Goal: Task Accomplishment & Management: Complete application form

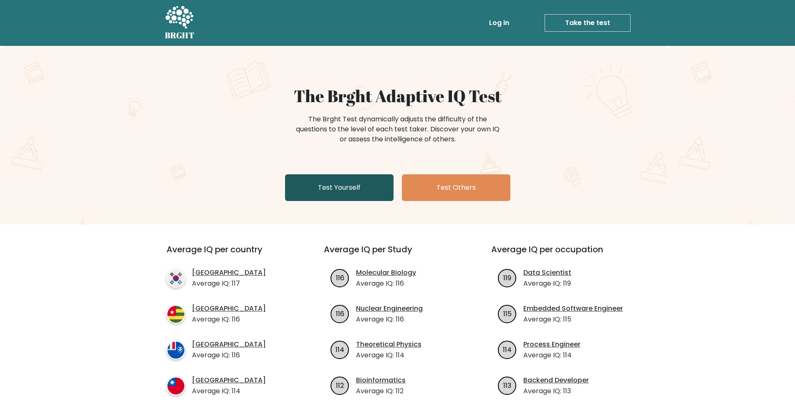
click at [318, 192] on link "Test Yourself" at bounding box center [339, 187] width 108 height 27
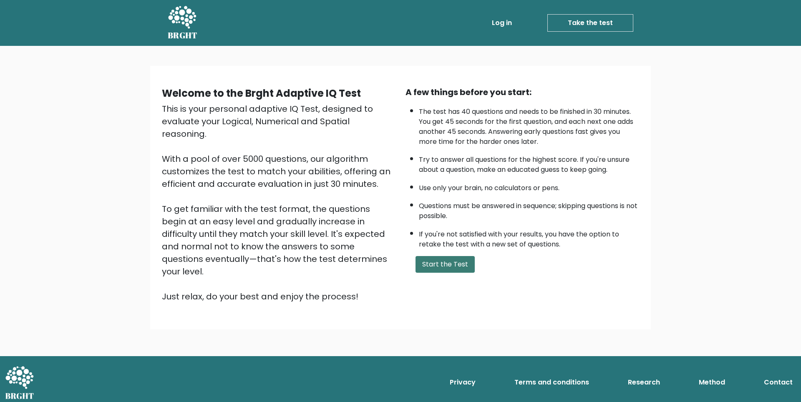
click at [439, 264] on button "Start the Test" at bounding box center [444, 264] width 59 height 17
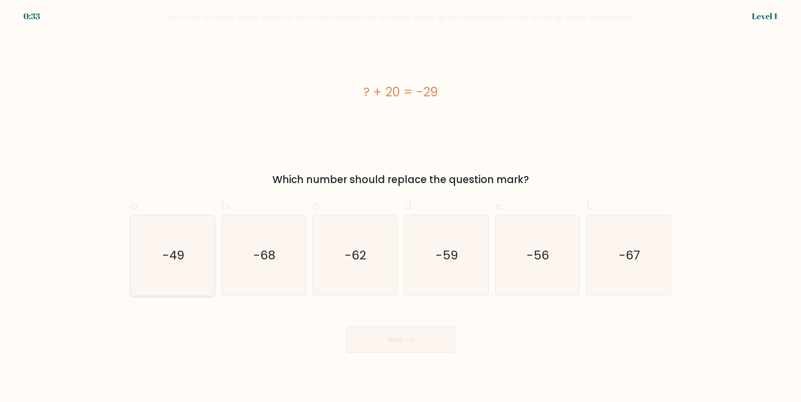
click at [192, 266] on icon "-49" at bounding box center [172, 255] width 81 height 81
click at [400, 206] on input "a. -49" at bounding box center [400, 203] width 0 height 5
radio input "true"
click at [376, 339] on button "Next" at bounding box center [400, 339] width 108 height 27
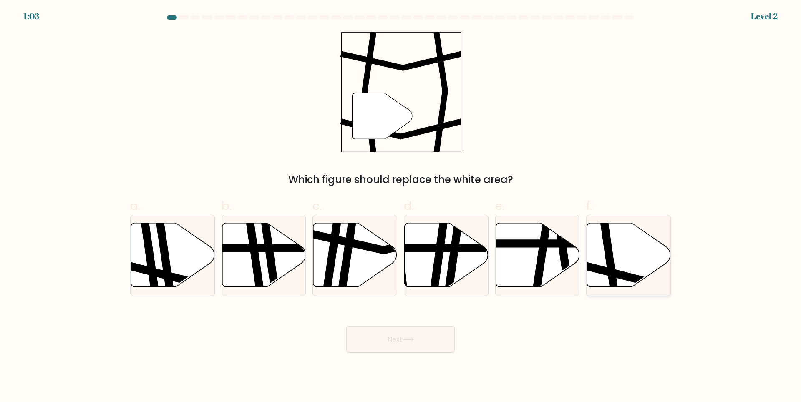
click at [617, 273] on icon at bounding box center [655, 272] width 169 height 21
click at [401, 206] on input "f." at bounding box center [400, 203] width 0 height 5
radio input "true"
click at [378, 346] on button "Next" at bounding box center [400, 339] width 108 height 27
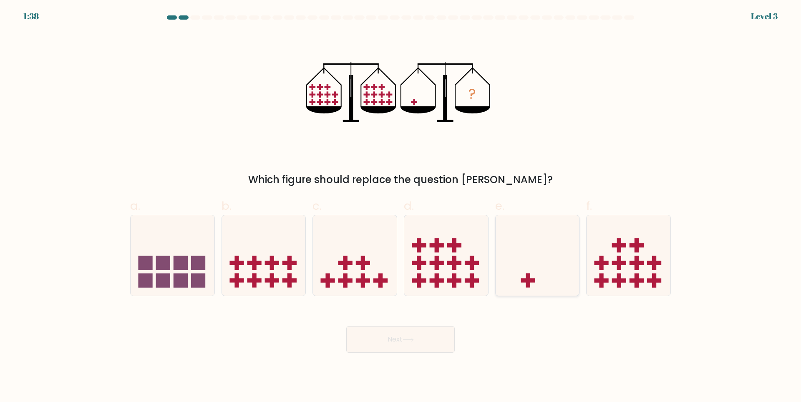
click at [524, 257] on icon at bounding box center [538, 255] width 84 height 69
click at [401, 206] on input "e." at bounding box center [400, 203] width 0 height 5
radio input "true"
click at [415, 336] on button "Next" at bounding box center [400, 339] width 108 height 27
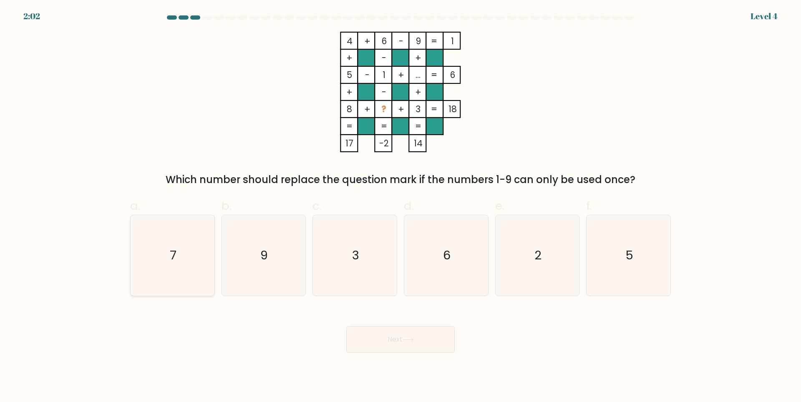
click at [189, 268] on icon "7" at bounding box center [172, 255] width 81 height 81
click at [400, 206] on input "a. 7" at bounding box center [400, 203] width 0 height 5
radio input "true"
click at [417, 342] on button "Next" at bounding box center [400, 339] width 108 height 27
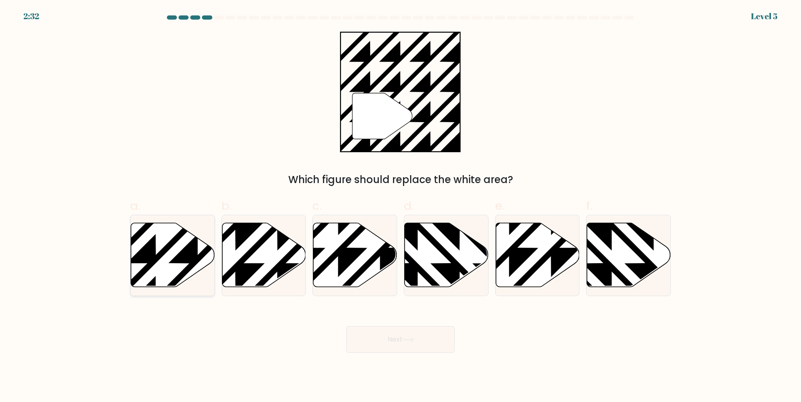
click at [180, 266] on icon at bounding box center [173, 255] width 84 height 64
click at [400, 206] on input "a." at bounding box center [400, 203] width 0 height 5
radio input "true"
click at [378, 331] on button "Next" at bounding box center [400, 339] width 108 height 27
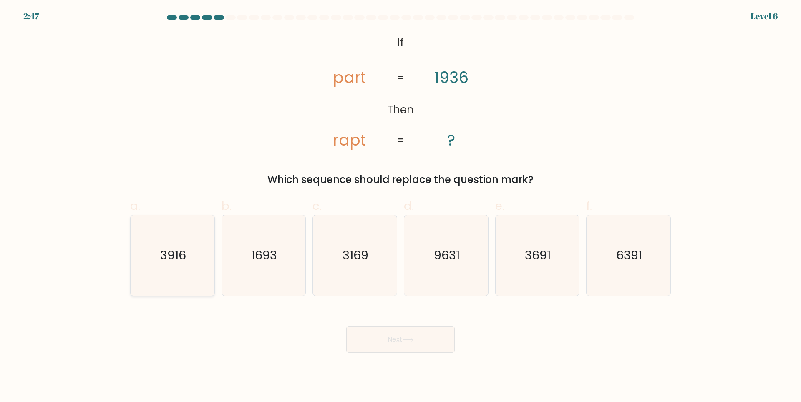
click at [201, 274] on icon "3916" at bounding box center [172, 255] width 81 height 81
click at [400, 206] on input "a. 3916" at bounding box center [400, 203] width 0 height 5
radio input "true"
click at [397, 345] on button "Next" at bounding box center [400, 339] width 108 height 27
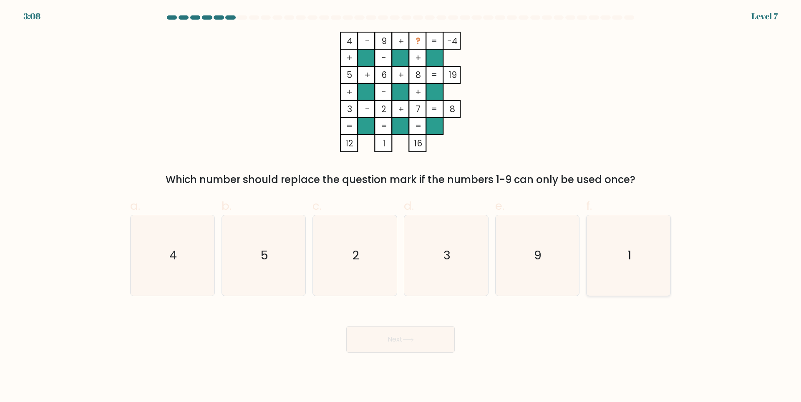
click at [657, 249] on icon "1" at bounding box center [628, 255] width 81 height 81
click at [401, 206] on input "f. 1" at bounding box center [400, 203] width 0 height 5
radio input "true"
click at [422, 355] on body "3:08 Level 7" at bounding box center [400, 201] width 801 height 402
click at [416, 343] on button "Next" at bounding box center [400, 339] width 108 height 27
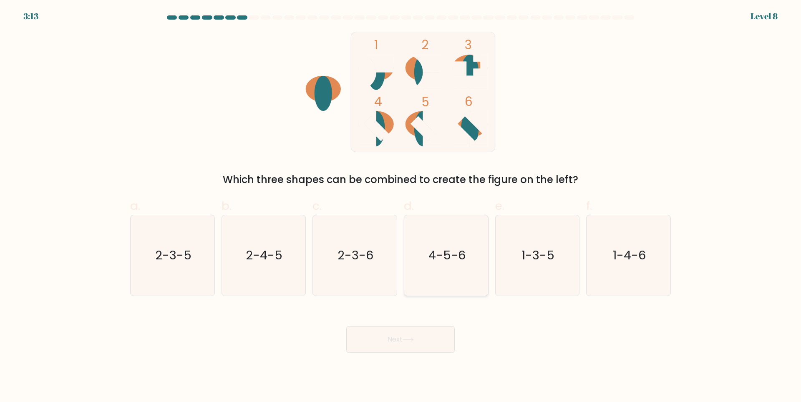
click at [466, 256] on icon "4-5-6" at bounding box center [446, 255] width 81 height 81
click at [401, 206] on input "d. 4-5-6" at bounding box center [400, 203] width 0 height 5
radio input "true"
click at [431, 342] on button "Next" at bounding box center [400, 339] width 108 height 27
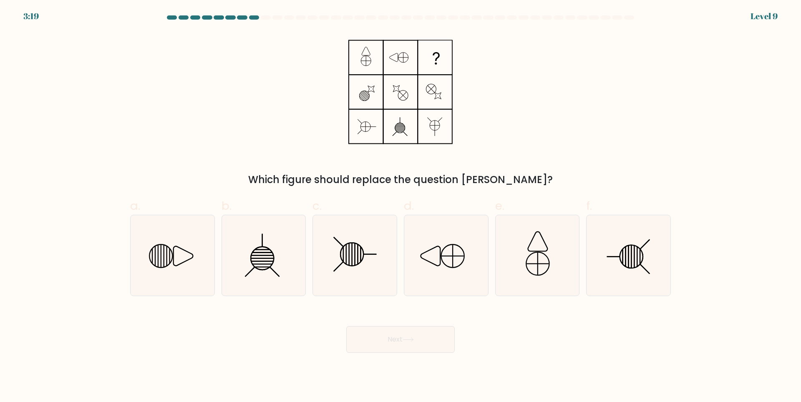
click at [242, 149] on div "Which figure should replace the question mark?" at bounding box center [400, 110] width 551 height 156
